Goal: Information Seeking & Learning: Learn about a topic

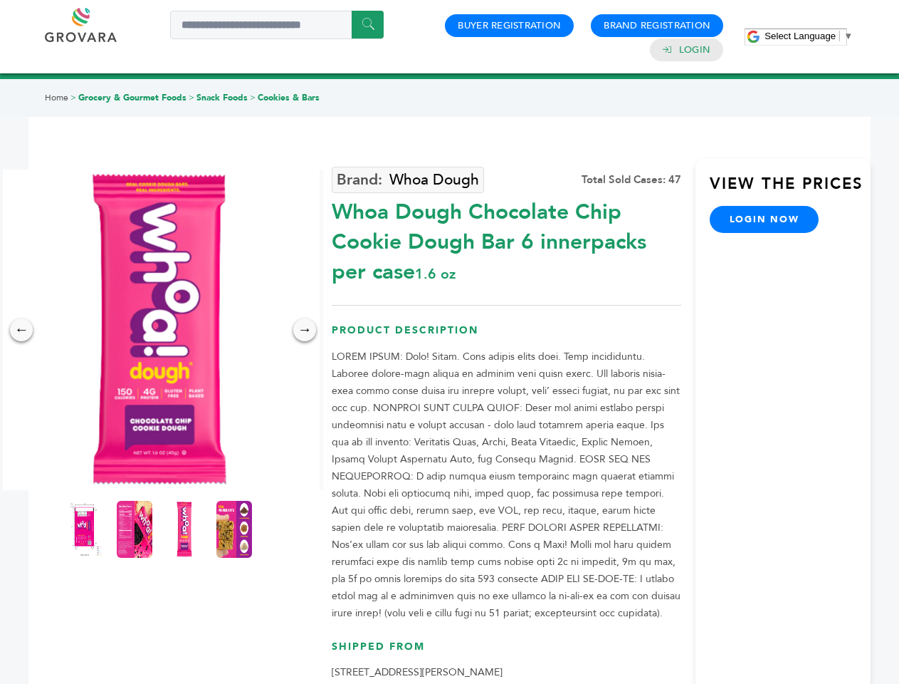
click at [809, 36] on span "Select Language" at bounding box center [800, 36] width 71 height 11
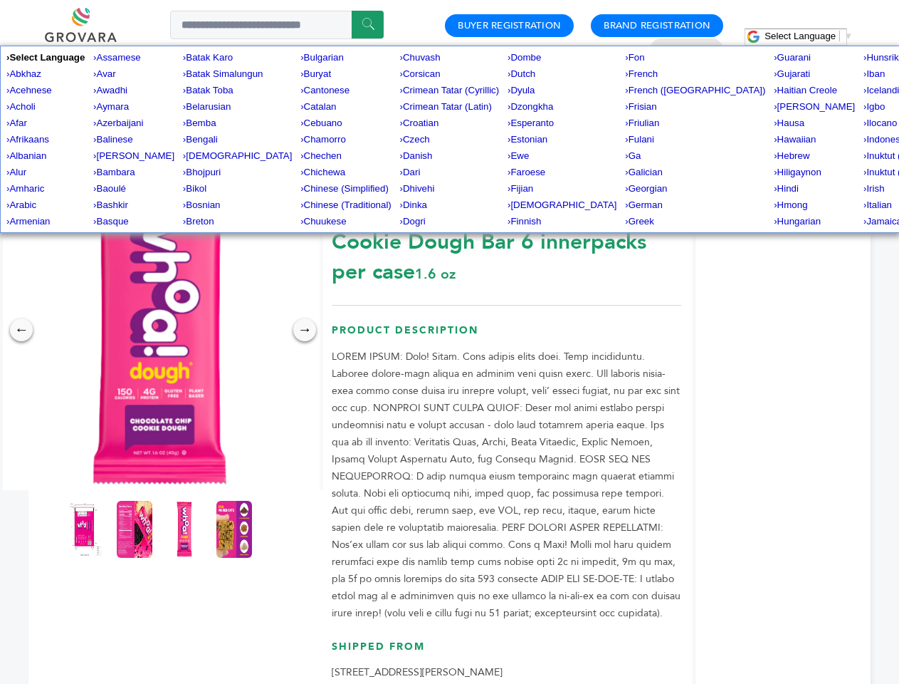
click at [160, 330] on img at bounding box center [159, 329] width 320 height 320
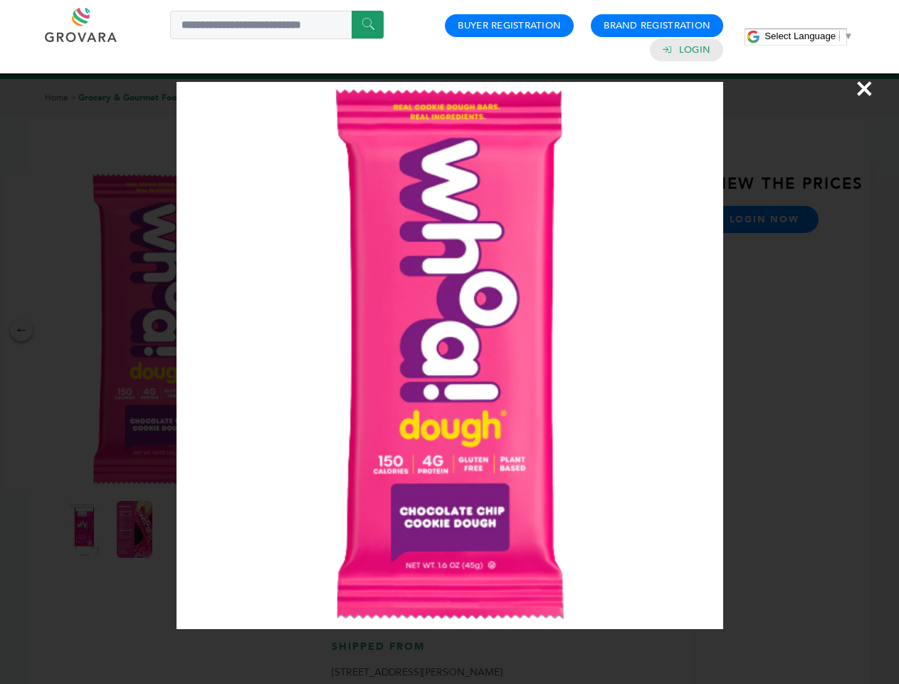
click at [21, 330] on div "×" at bounding box center [449, 342] width 899 height 684
click at [305, 330] on div "→" at bounding box center [304, 329] width 23 height 23
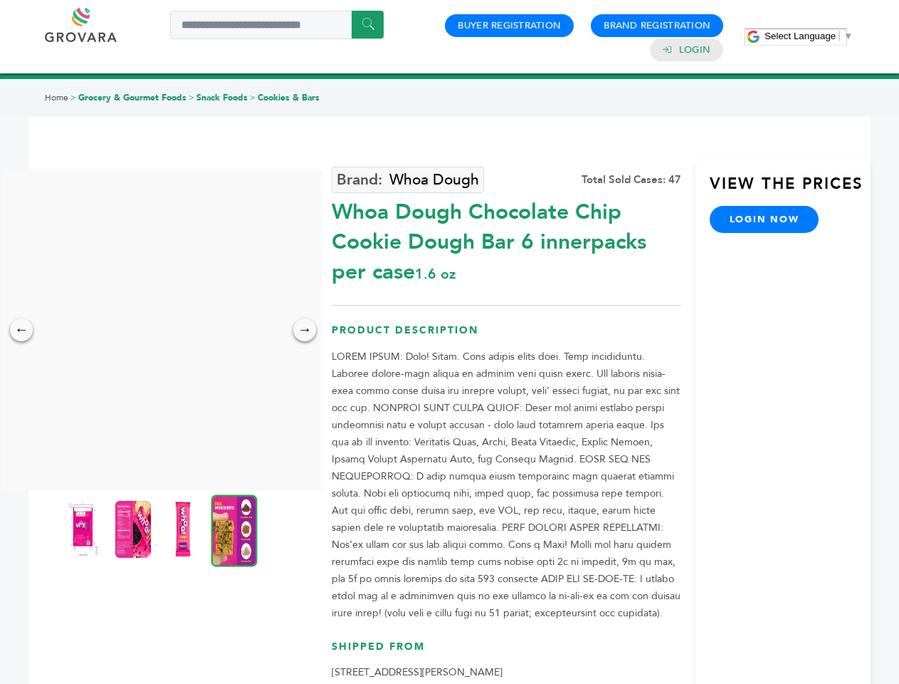
click at [85, 529] on img at bounding box center [84, 529] width 36 height 57
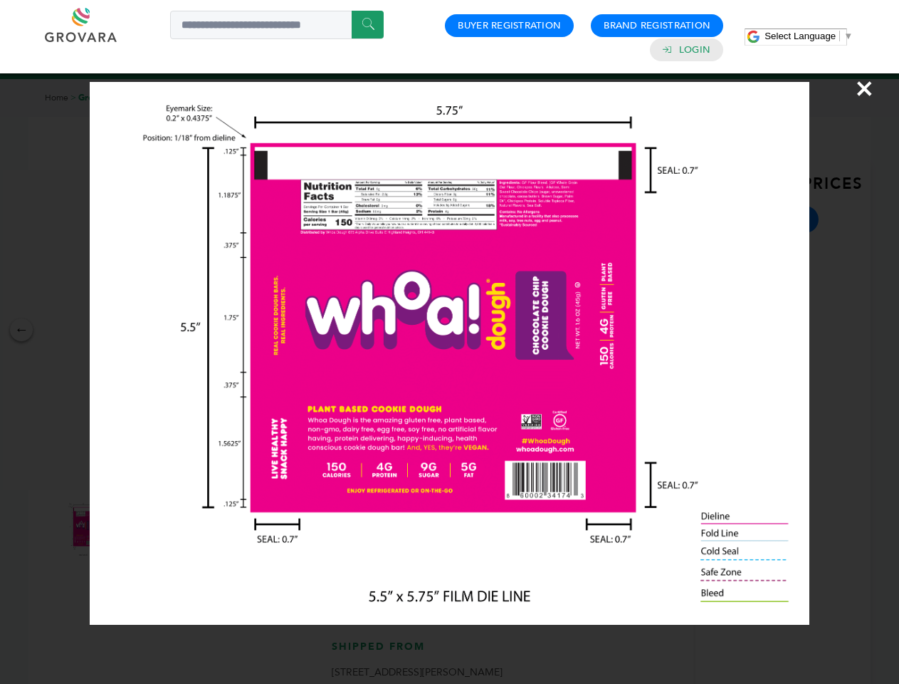
click at [135, 529] on div "×" at bounding box center [449, 342] width 899 height 684
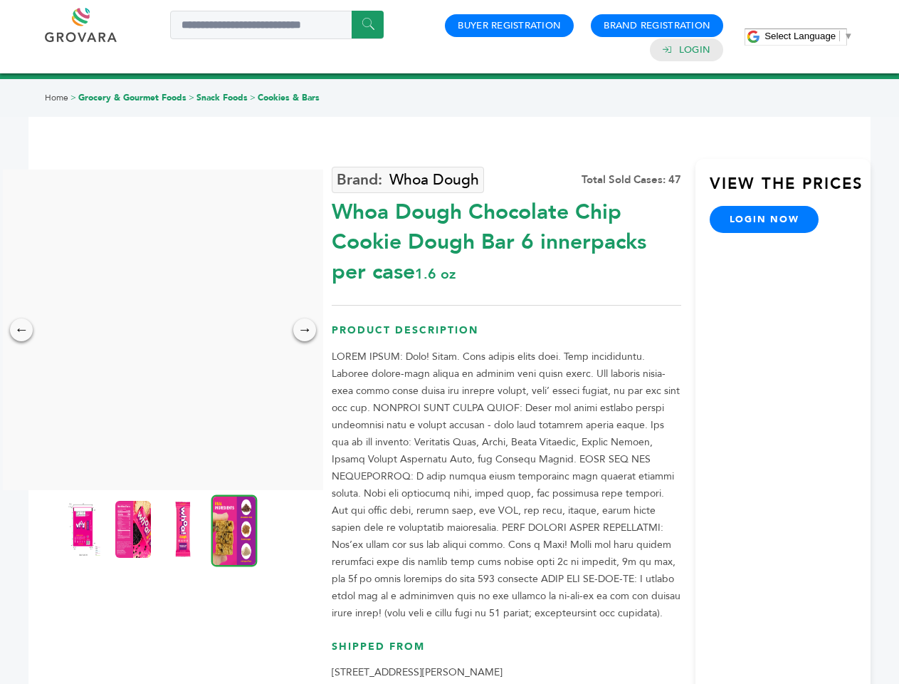
click at [184, 529] on img at bounding box center [183, 529] width 36 height 57
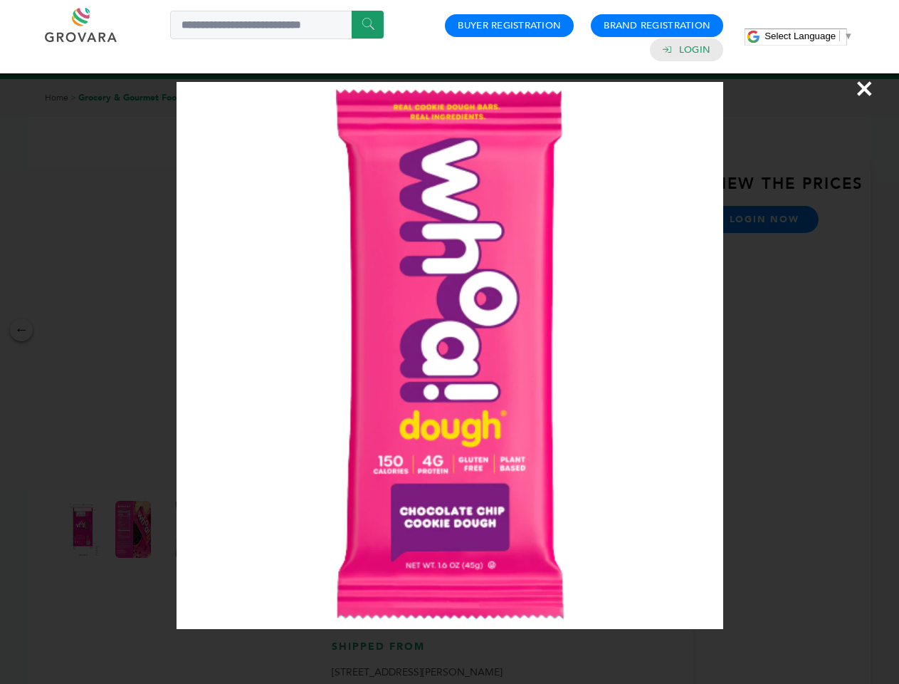
click at [234, 529] on div "×" at bounding box center [449, 342] width 899 height 684
